Goal: Task Accomplishment & Management: Manage account settings

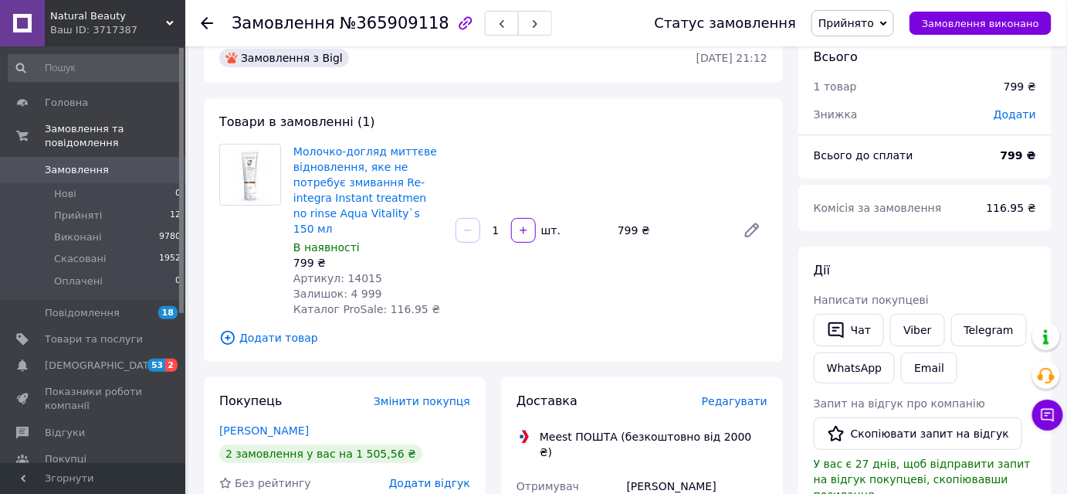
click at [100, 163] on span "Замовлення" at bounding box center [77, 170] width 64 height 14
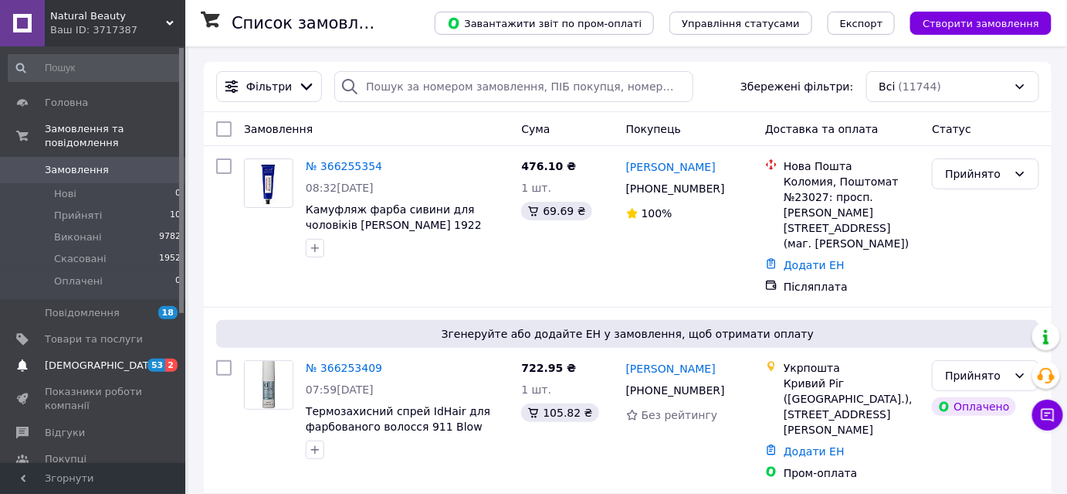
click at [119, 358] on span "[DEMOGRAPHIC_DATA]" at bounding box center [94, 365] width 98 height 14
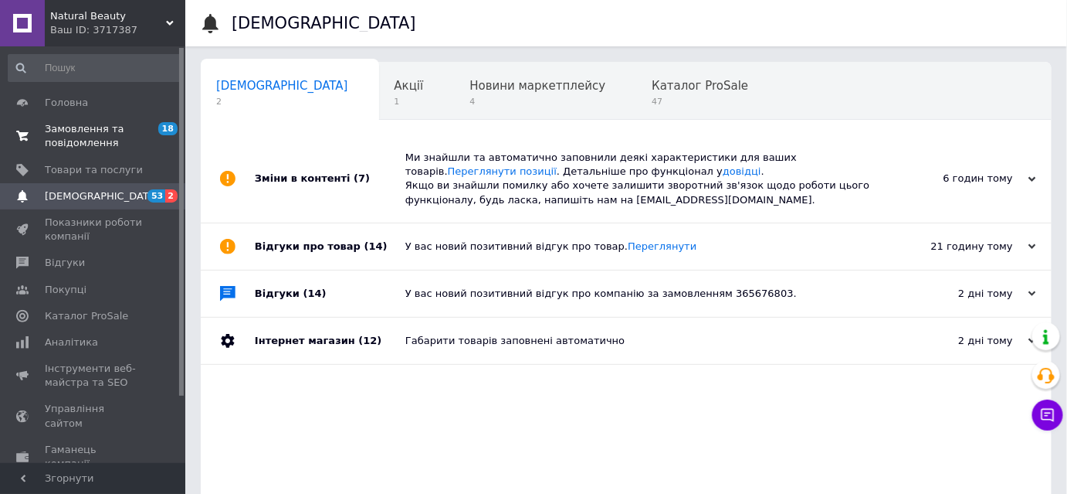
click at [126, 131] on span "Замовлення та повідомлення" at bounding box center [94, 136] width 98 height 28
